Goal: Information Seeking & Learning: Learn about a topic

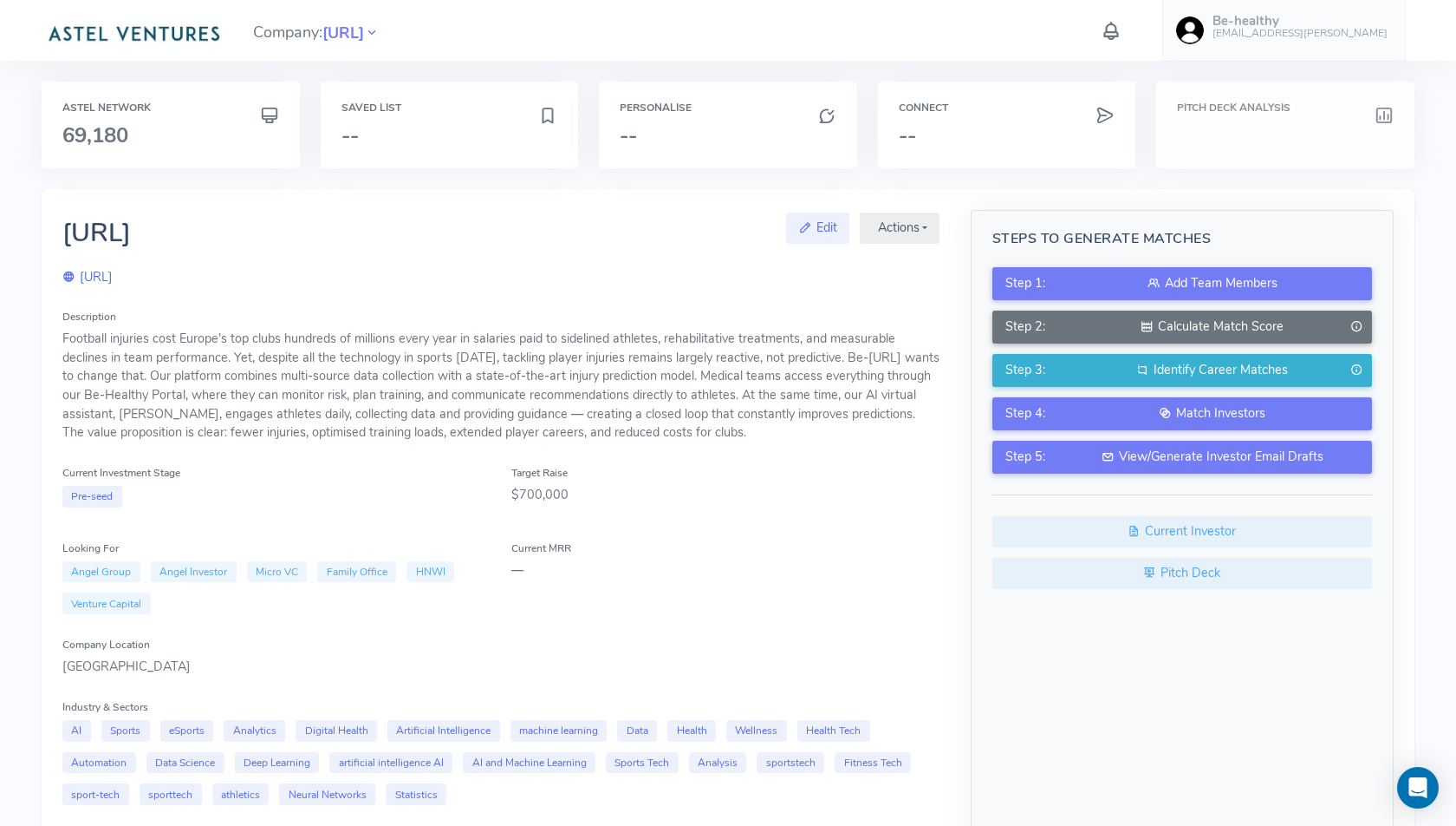
click at [1227, 127] on h3 at bounding box center [1285, 135] width 216 height 23
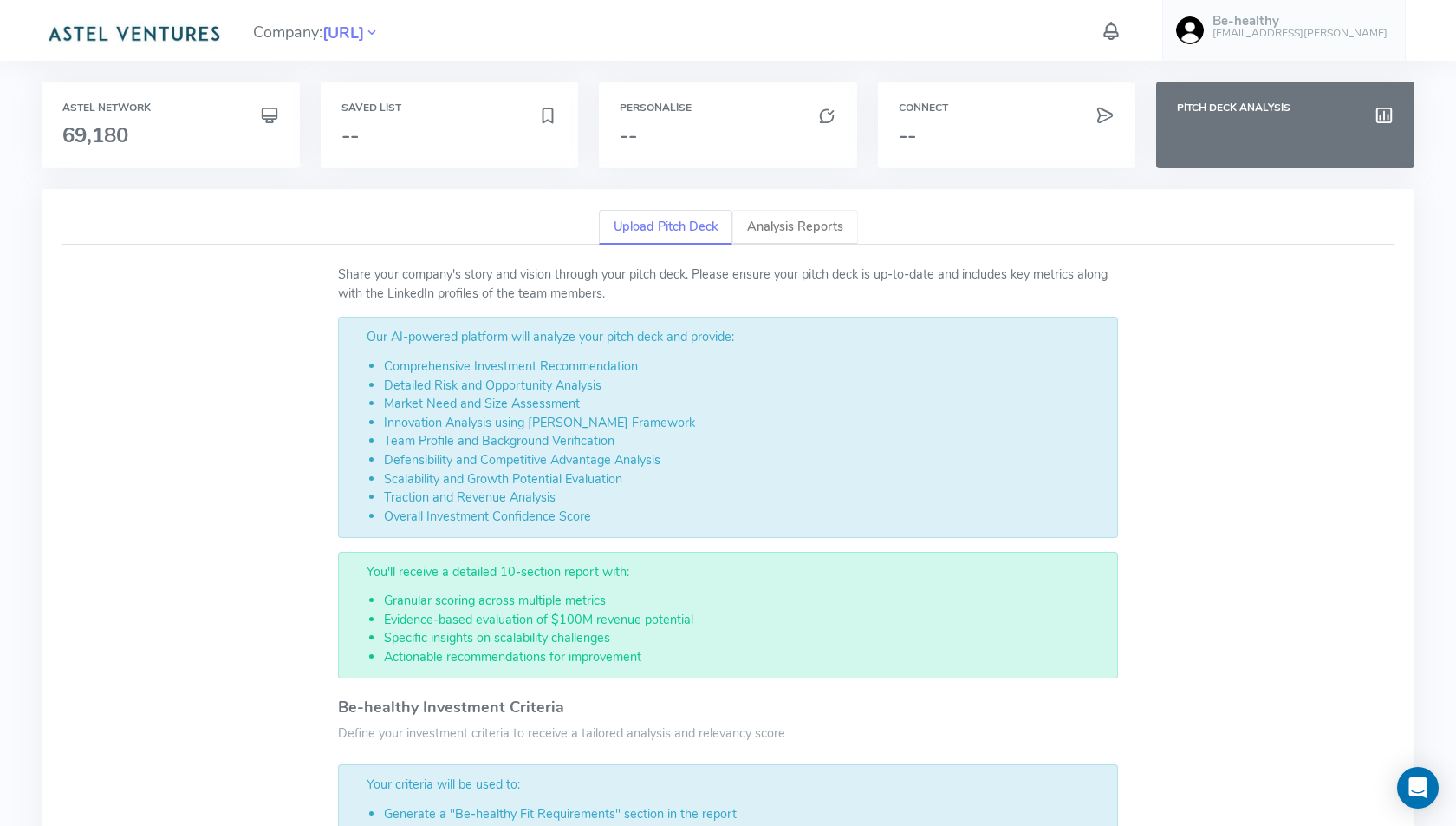
click at [797, 227] on link "Analysis Reports" at bounding box center [796, 228] width 125 height 35
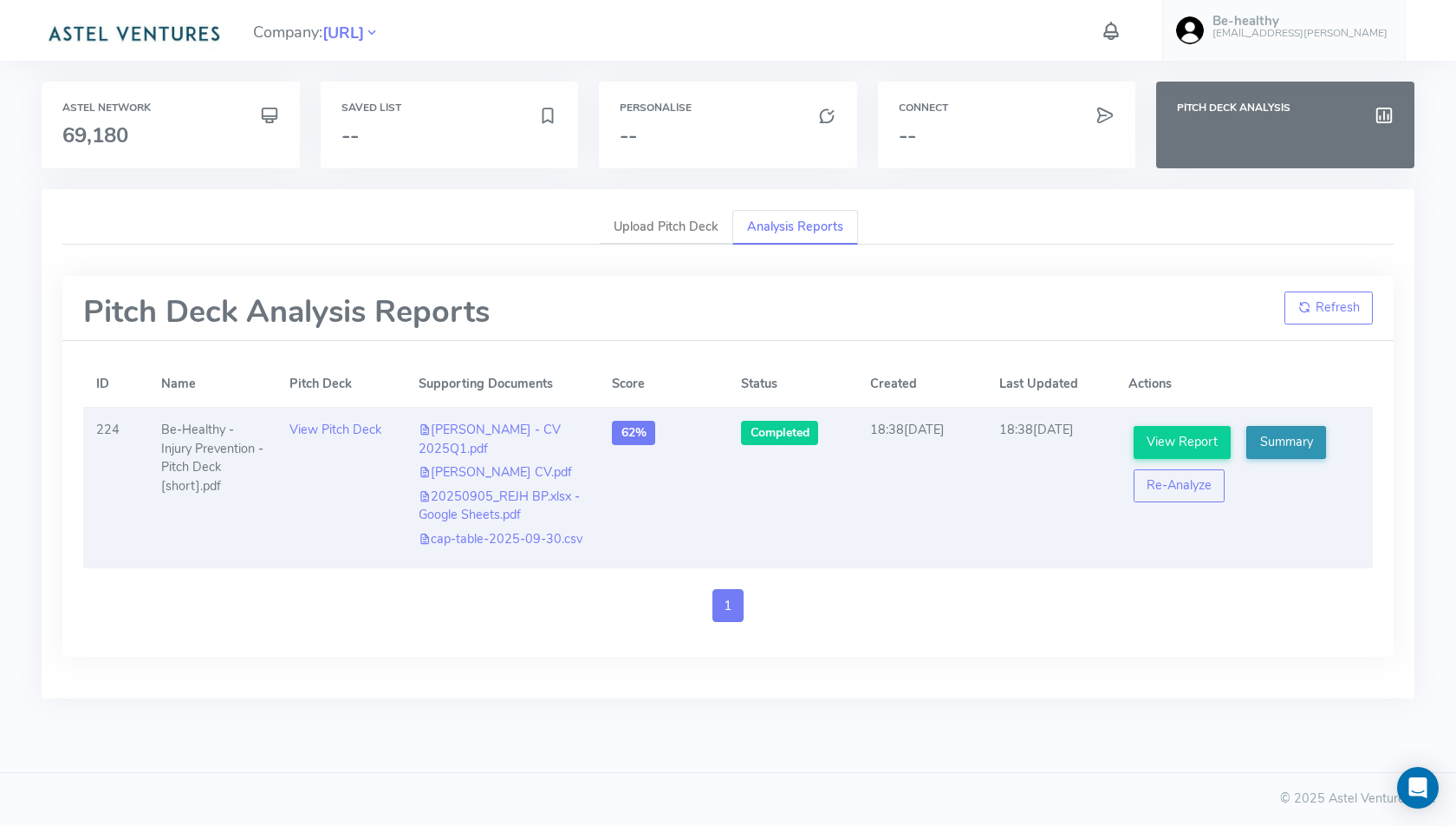
click at [1297, 451] on link "Summary" at bounding box center [1286, 442] width 79 height 33
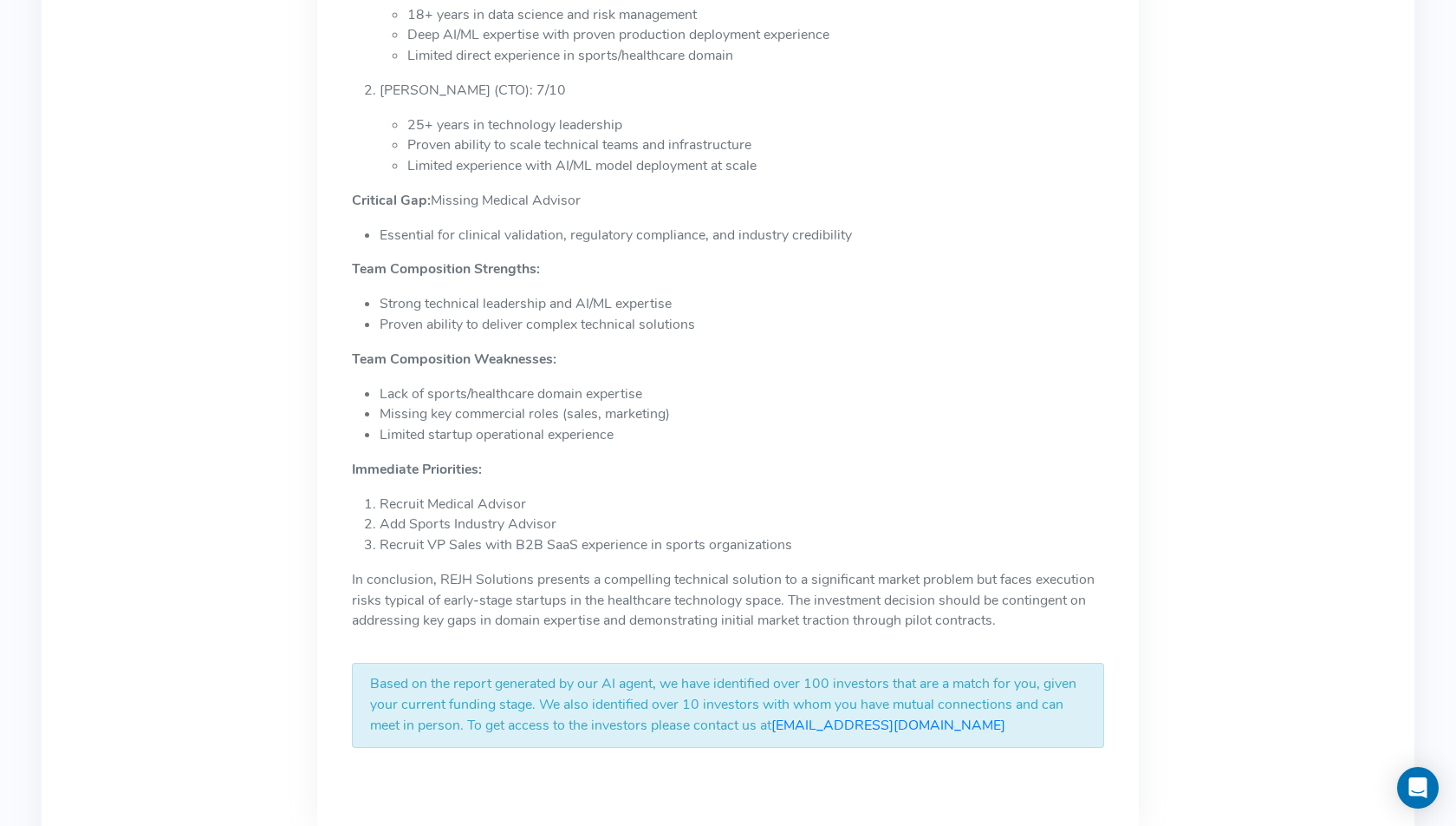
scroll to position [4506, 0]
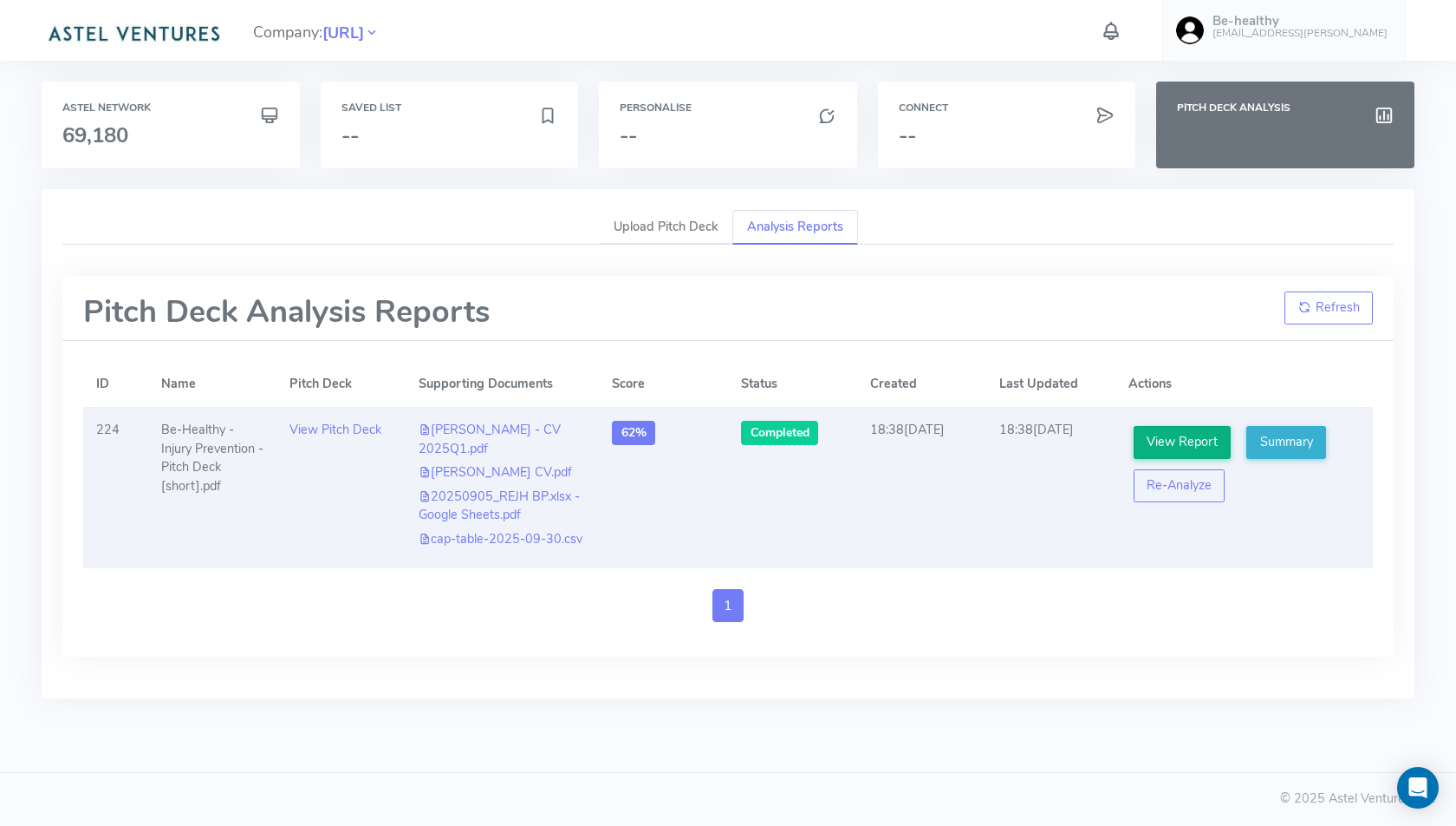
click at [1166, 442] on link "View Report" at bounding box center [1182, 442] width 98 height 33
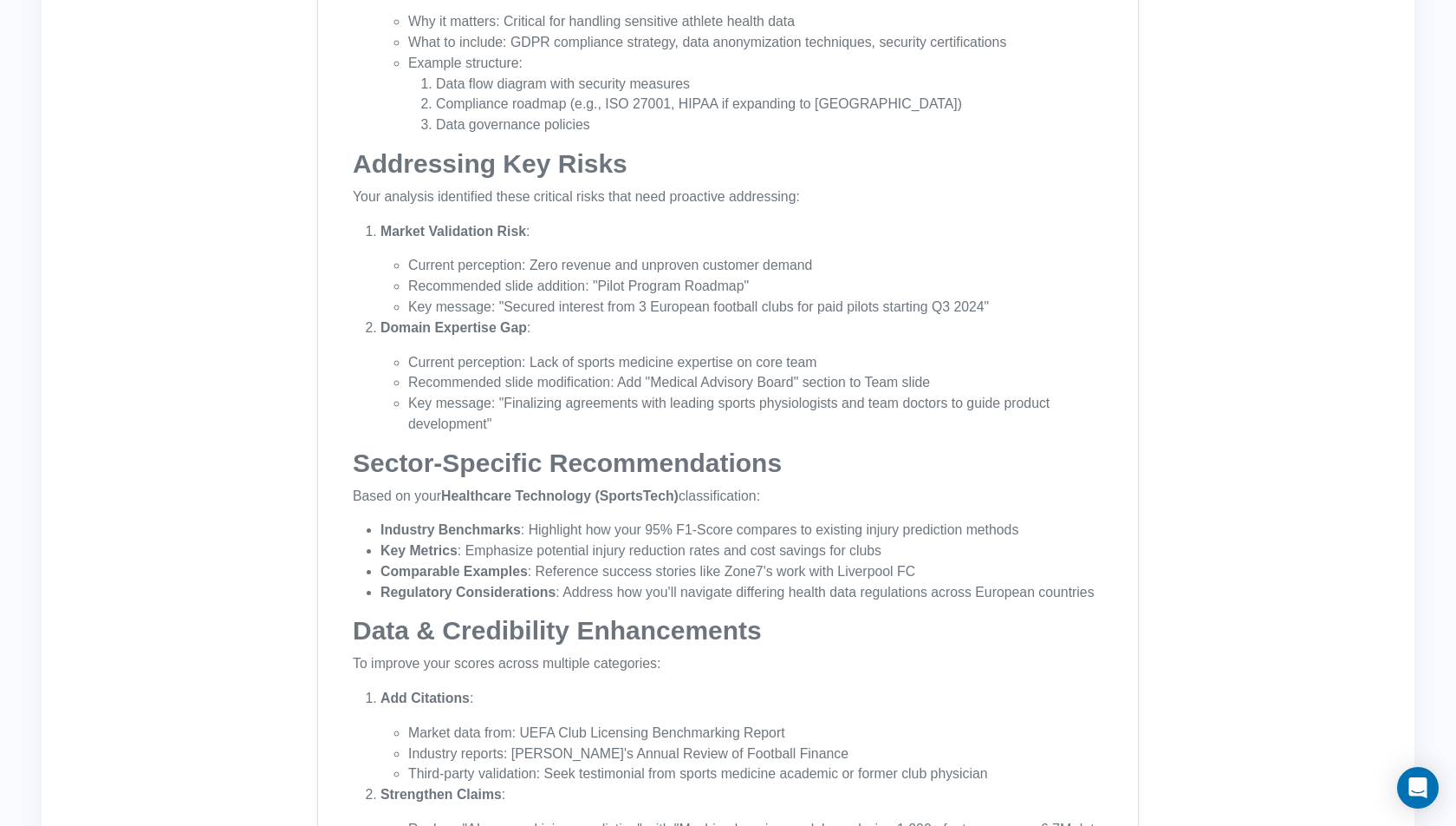
scroll to position [2993, 0]
click at [470, 282] on li "Recommended slide addition: "Pilot Program Roadmap"" at bounding box center [755, 288] width 695 height 21
drag, startPoint x: 470, startPoint y: 282, endPoint x: 744, endPoint y: 277, distance: 274.0
click at [744, 277] on li "Recommended slide addition: "Pilot Program Roadmap"" at bounding box center [755, 288] width 695 height 21
copy ul "Recommended slide addition: "Pilot Program Roadmap""
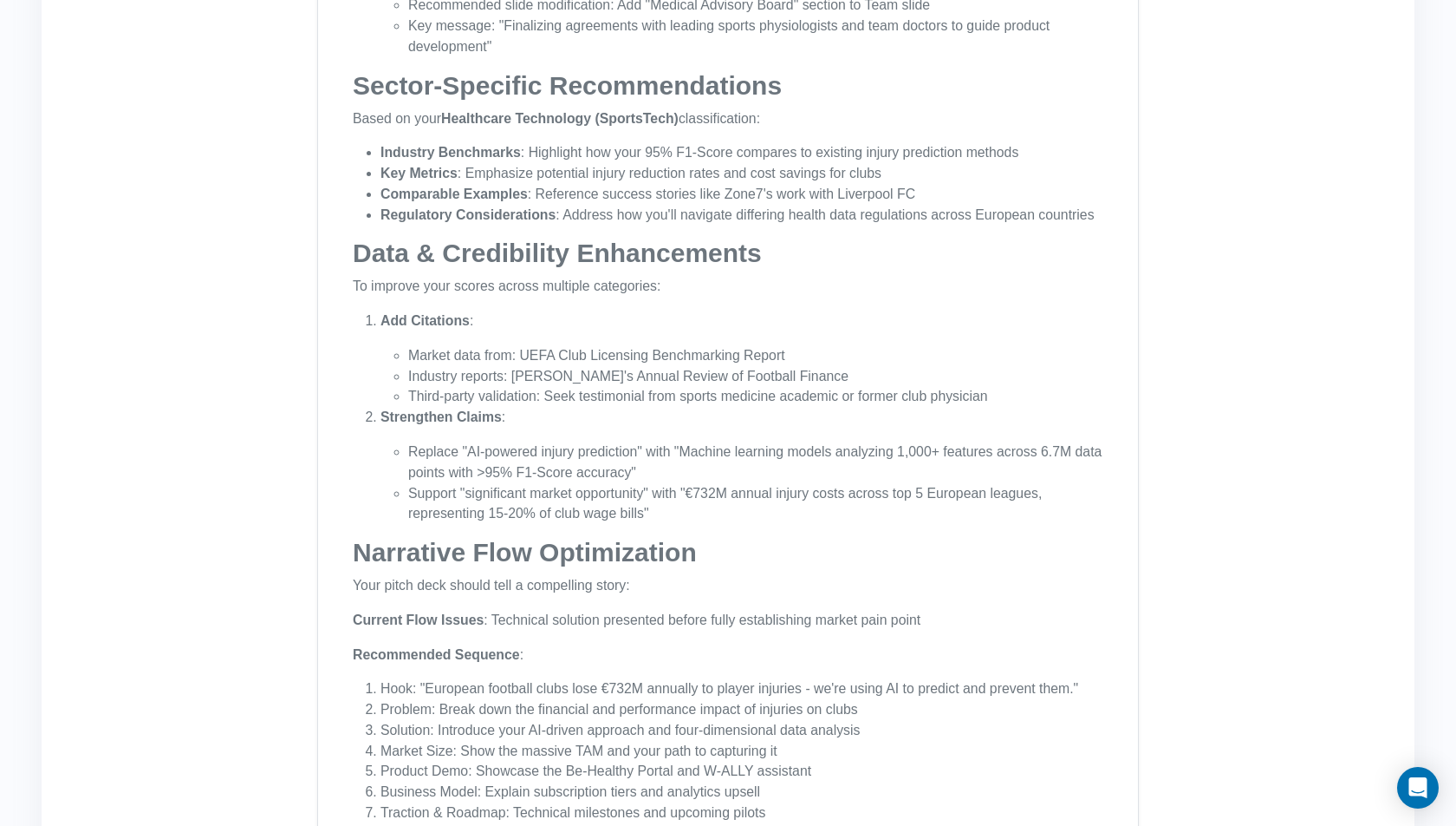
scroll to position [3376, 0]
